Goal: Navigation & Orientation: Understand site structure

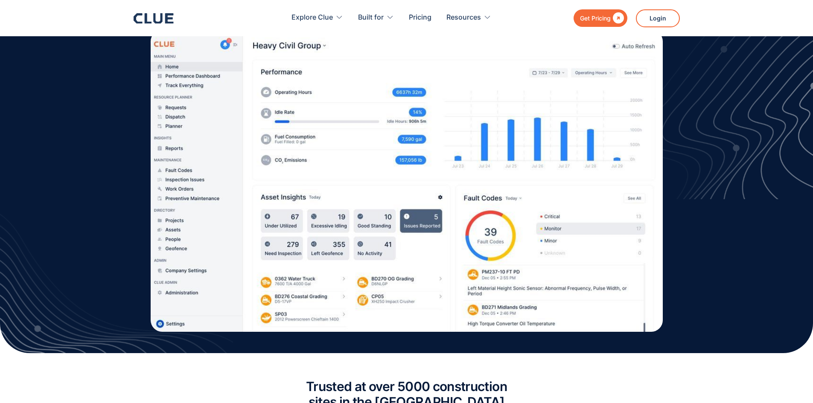
click at [754, 115] on img at bounding box center [719, 72] width 189 height 253
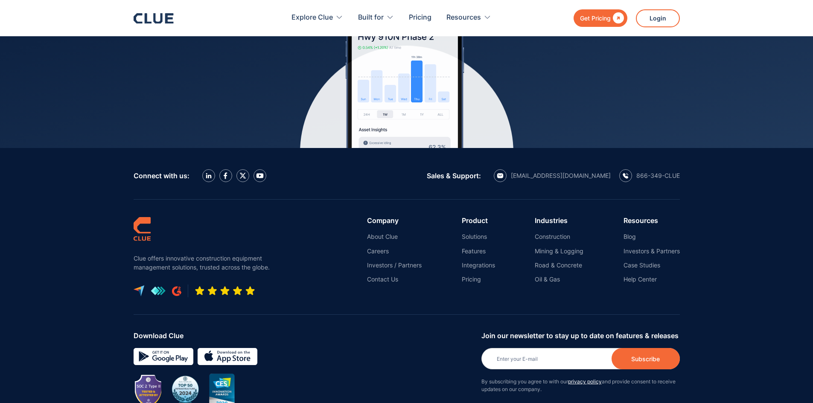
scroll to position [3851, 0]
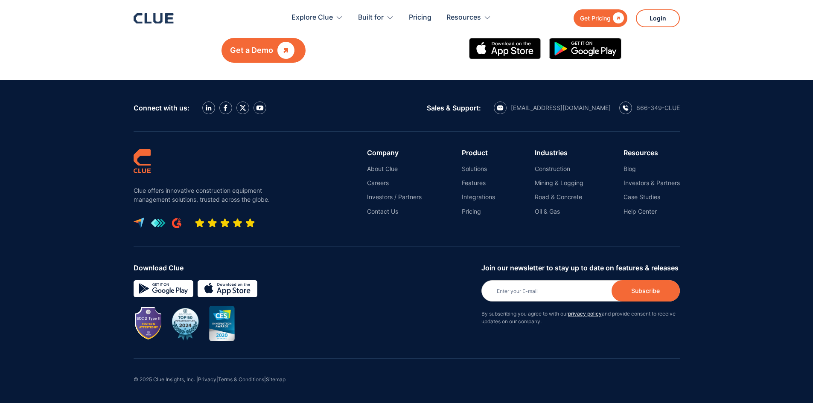
scroll to position [1901, 0]
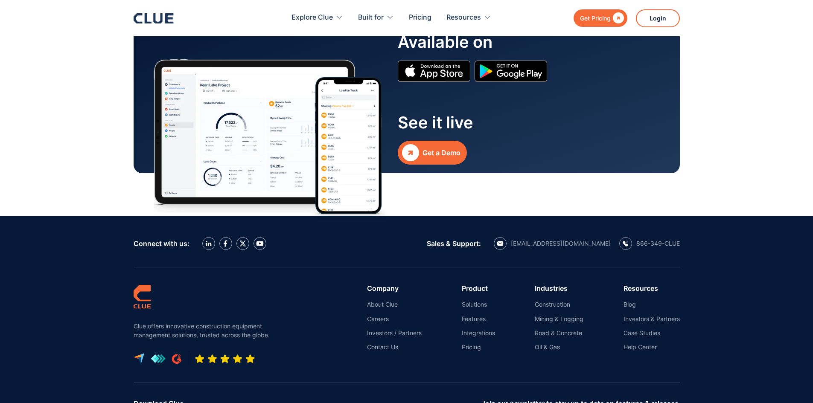
scroll to position [1077, 0]
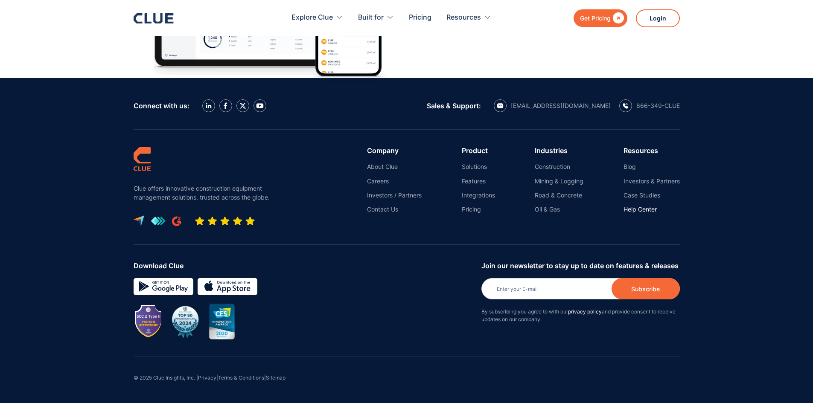
click at [638, 207] on link "Help Center" at bounding box center [652, 210] width 56 height 8
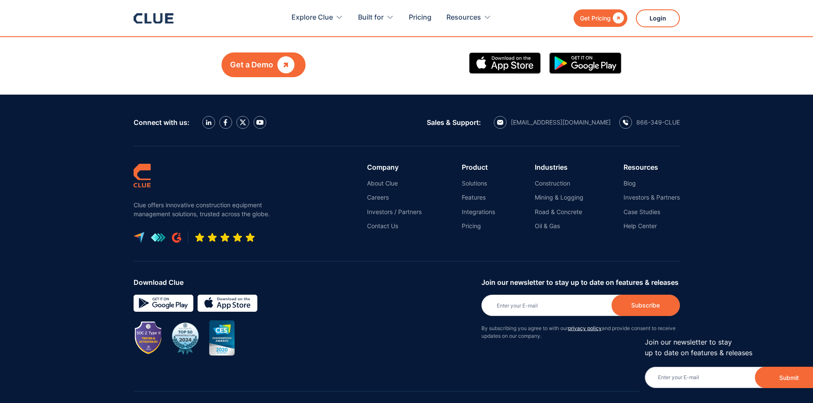
scroll to position [1443, 0]
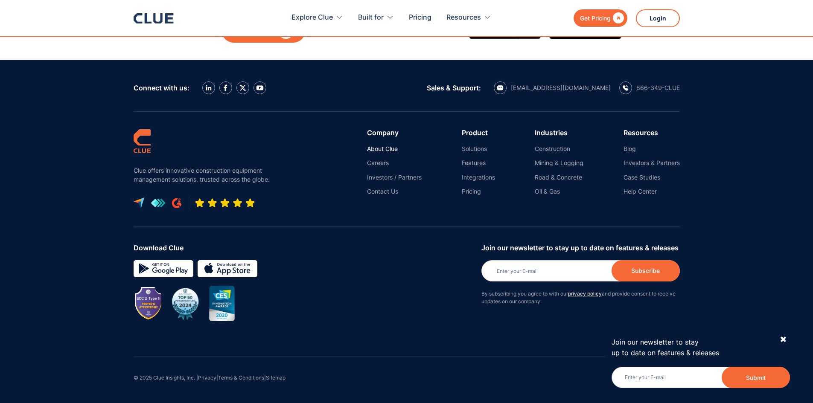
click at [377, 149] on link "About Clue" at bounding box center [394, 149] width 55 height 8
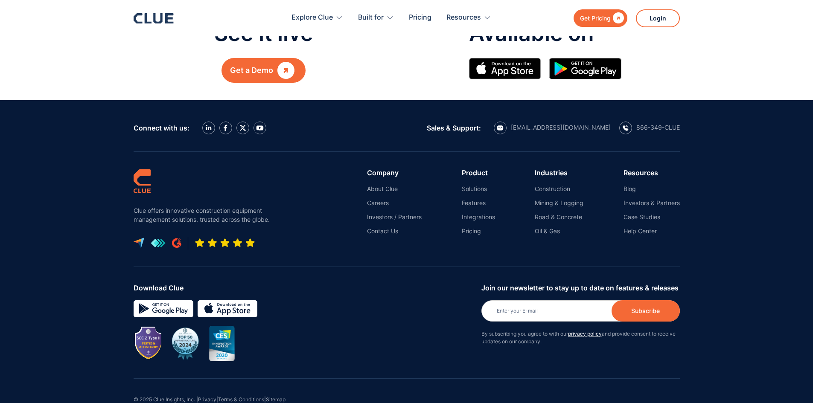
scroll to position [1014, 0]
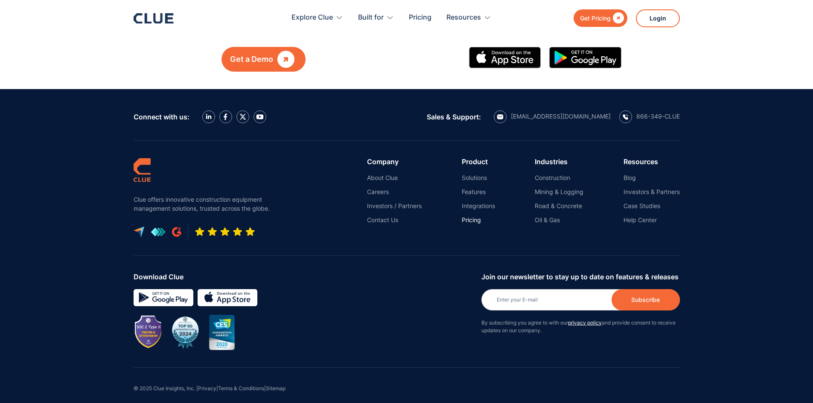
click at [468, 216] on link "Pricing" at bounding box center [478, 220] width 33 height 8
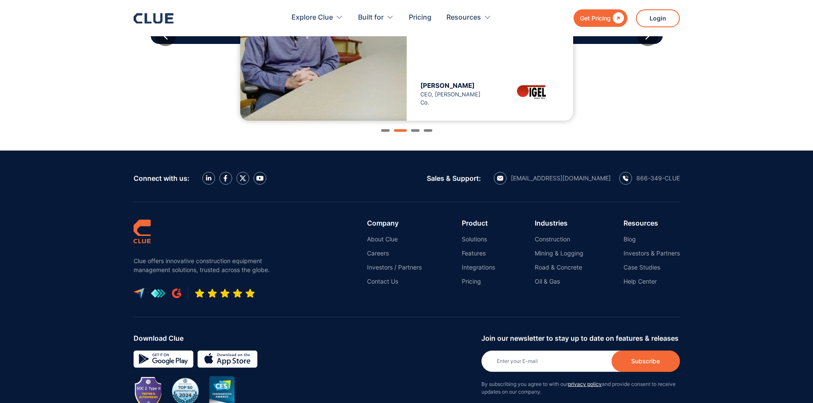
scroll to position [994, 0]
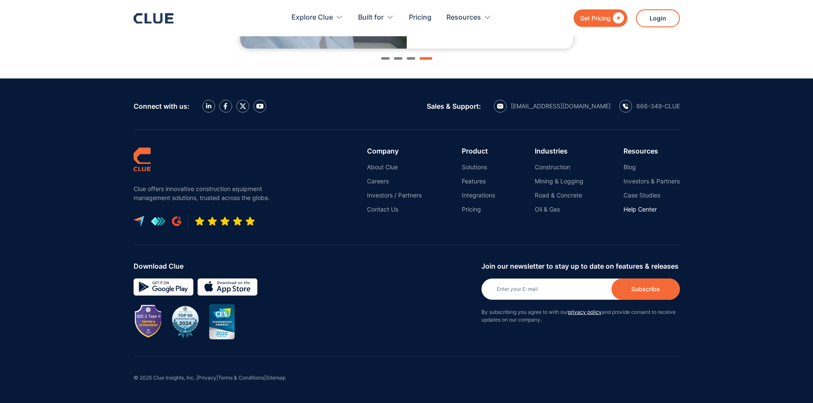
click at [641, 211] on link "Help Center" at bounding box center [652, 210] width 56 height 8
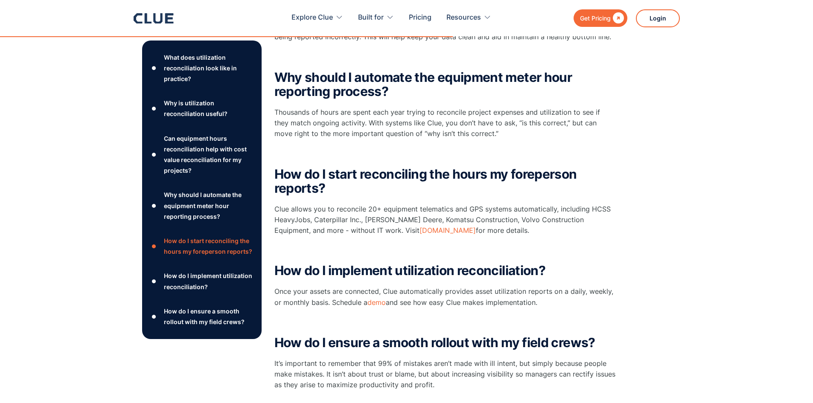
scroll to position [640, 0]
